Goal: Task Accomplishment & Management: Manage account settings

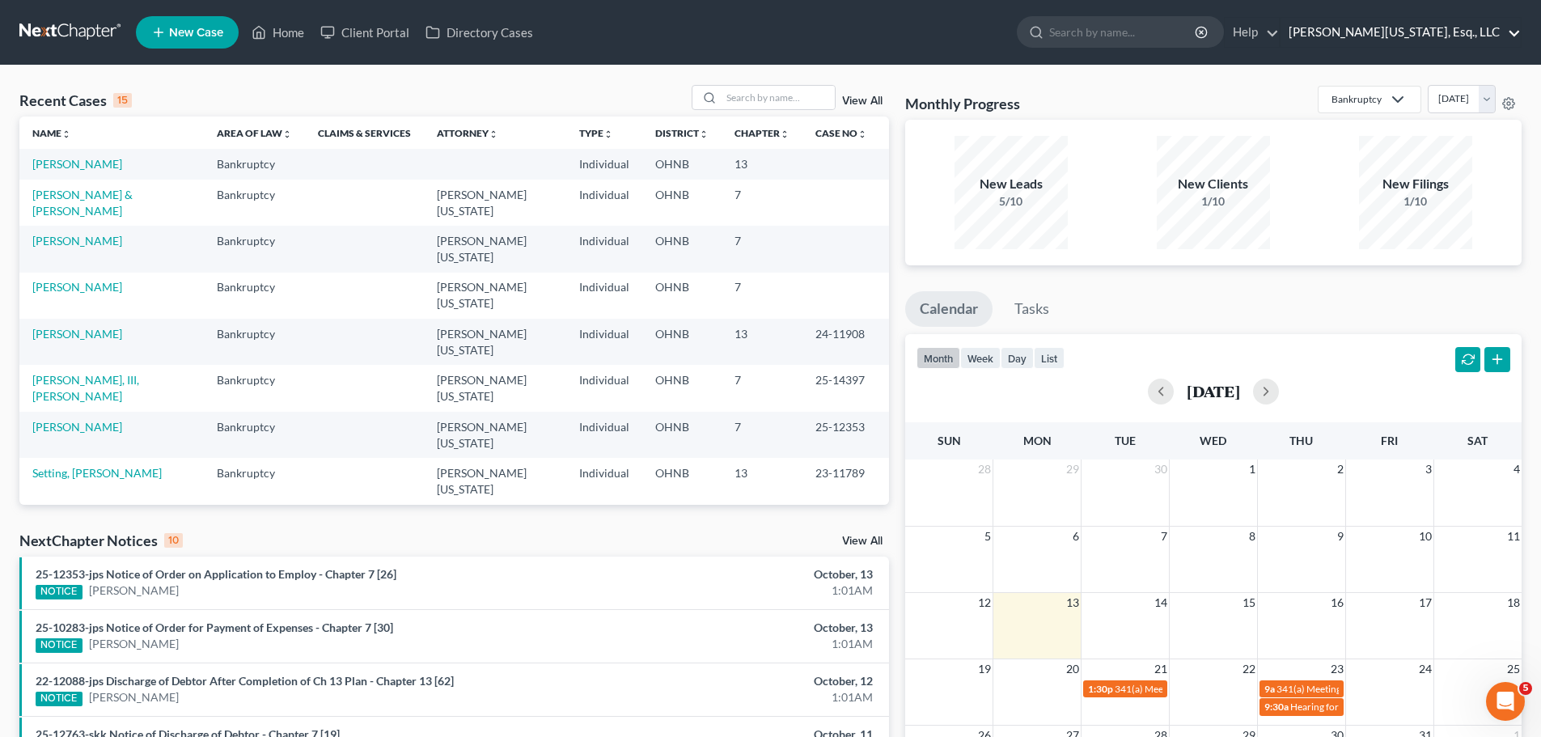
click at [1474, 35] on link "Jann C. Washington, Esq., LLC" at bounding box center [1400, 32] width 240 height 29
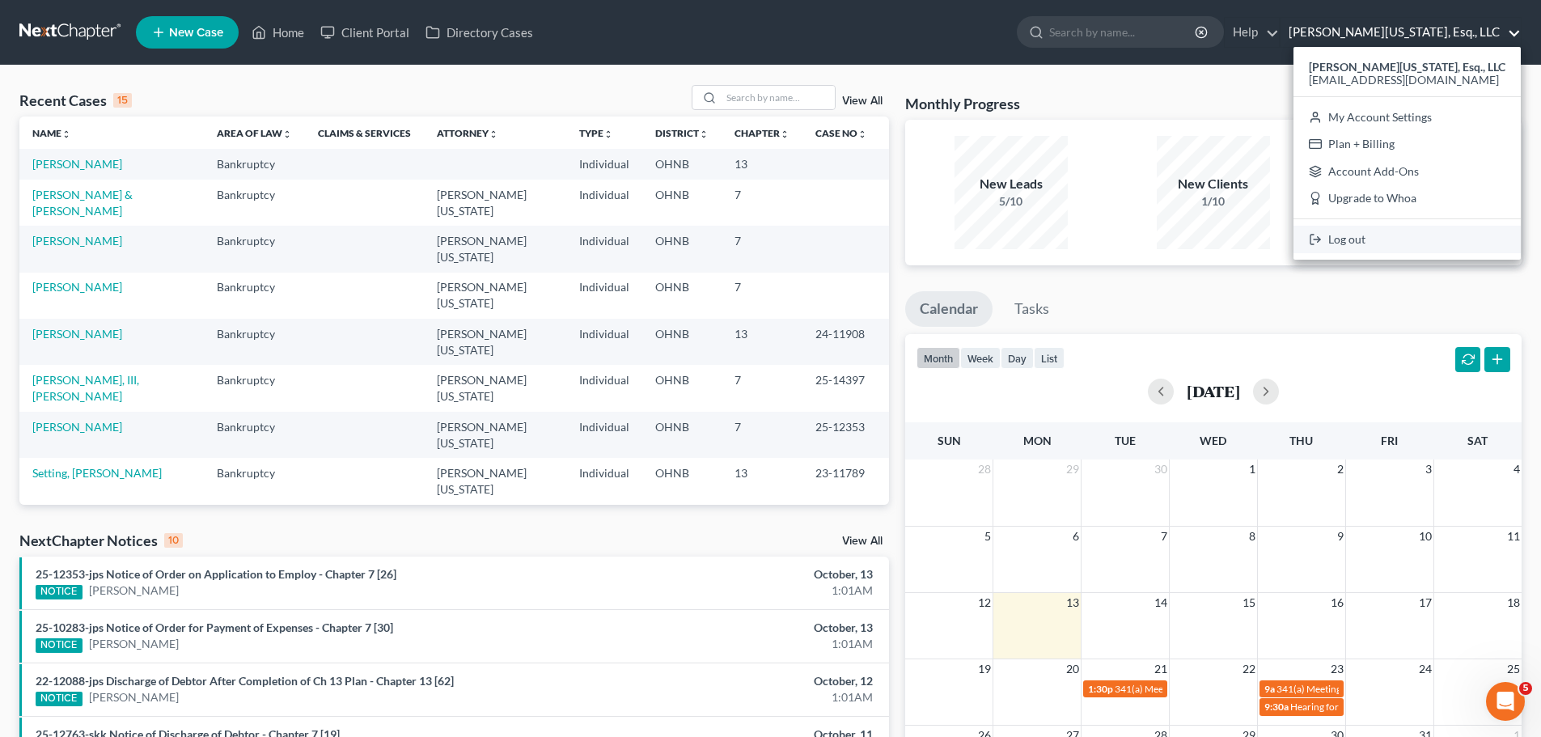
click at [1414, 235] on link "Log out" at bounding box center [1406, 239] width 227 height 27
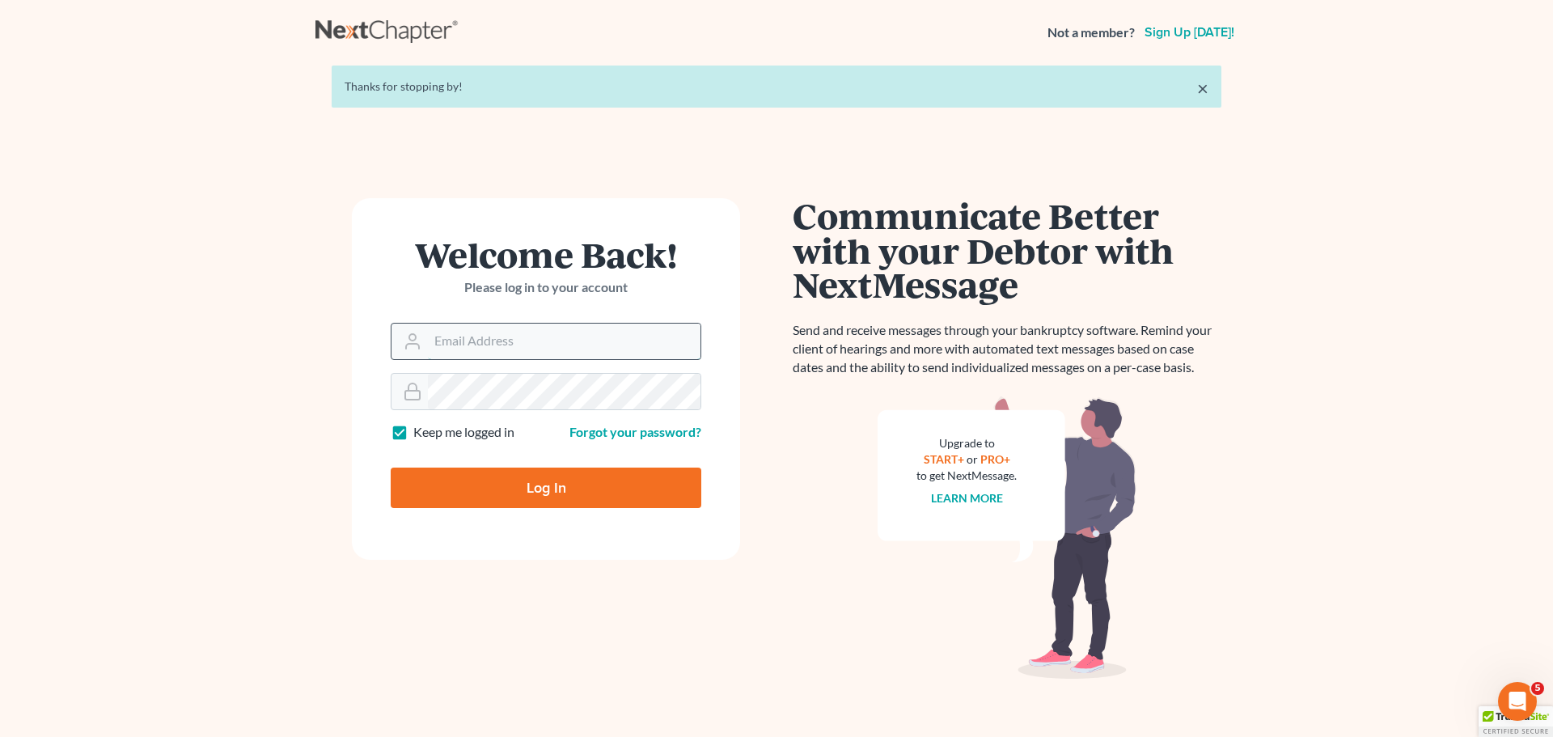
click at [605, 341] on input "Email Address" at bounding box center [564, 342] width 273 height 36
type input "[EMAIL_ADDRESS][DOMAIN_NAME]"
click at [697, 472] on input "Log In" at bounding box center [546, 487] width 311 height 40
type input "Thinking..."
